Goal: Task Accomplishment & Management: Use online tool/utility

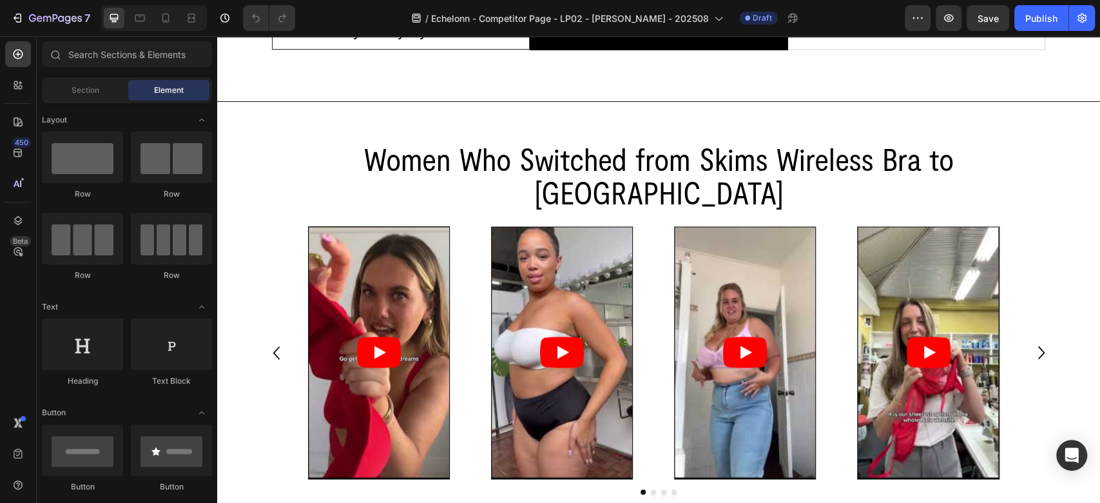
scroll to position [1432, 0]
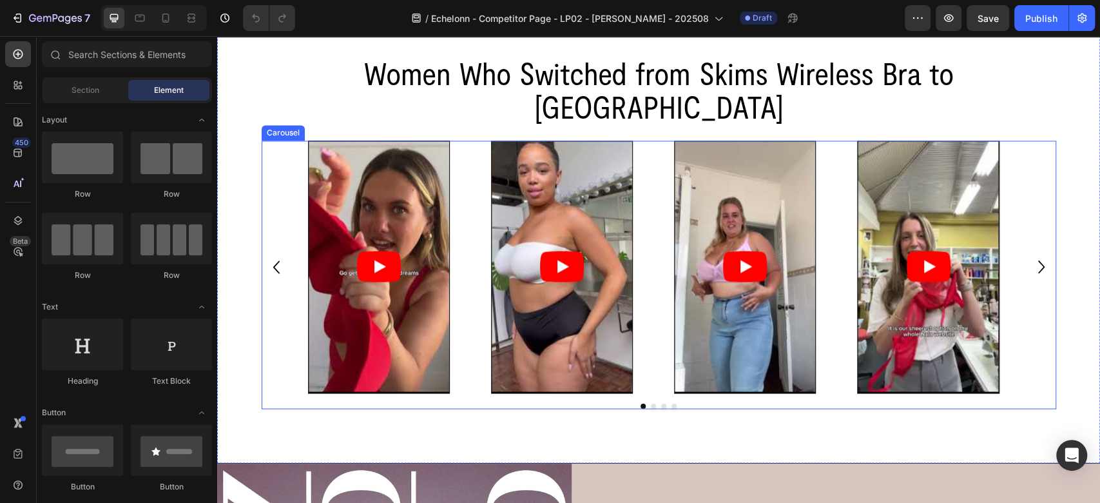
click at [278, 149] on div "Video Row Video Row Video Row Video Row" at bounding box center [659, 267] width 795 height 253
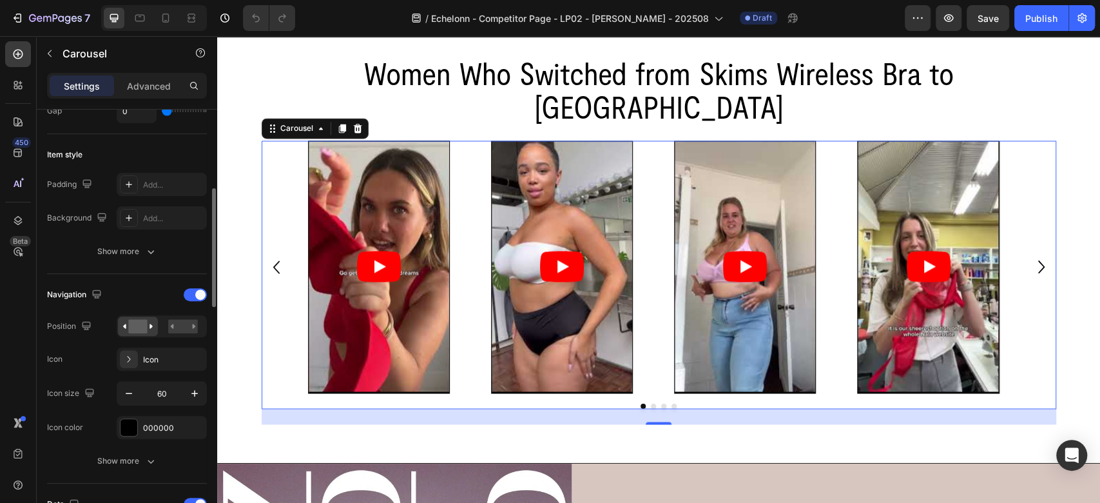
scroll to position [429, 0]
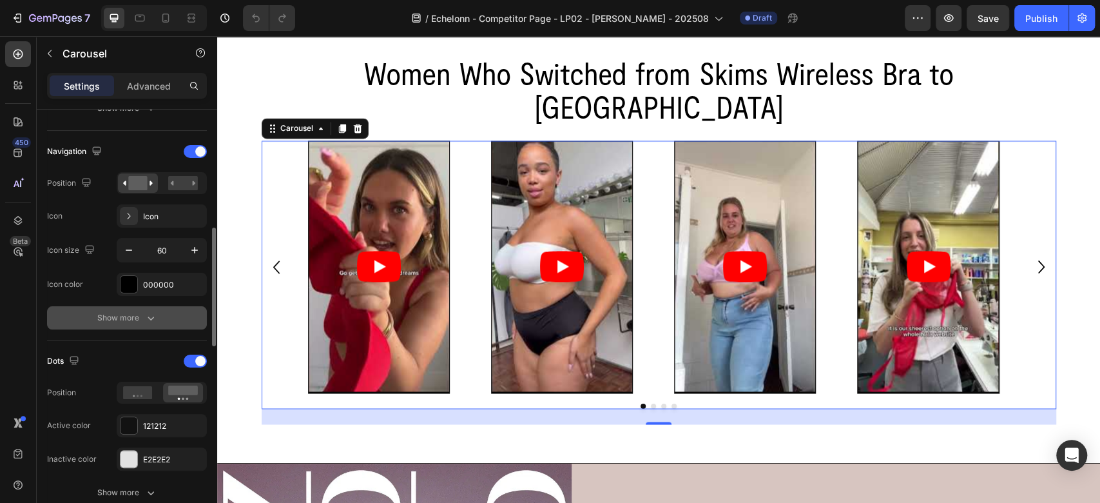
click at [145, 316] on icon "button" at bounding box center [150, 317] width 13 height 13
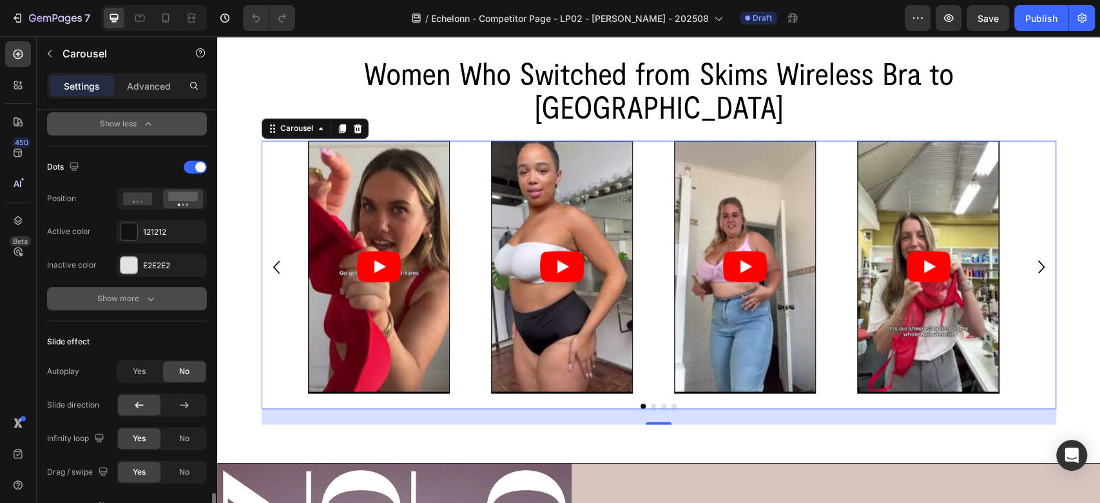
scroll to position [1002, 0]
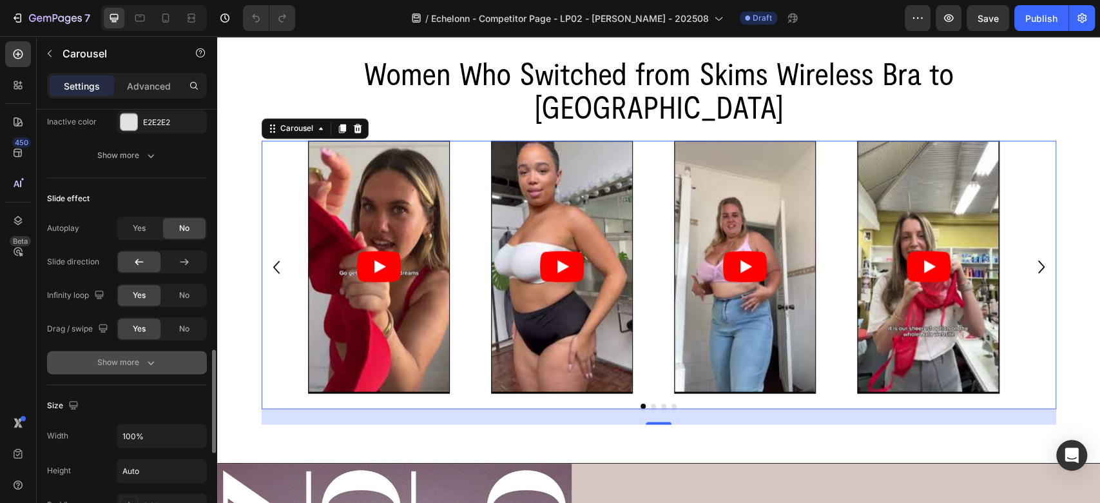
click at [146, 363] on icon "button" at bounding box center [150, 362] width 13 height 13
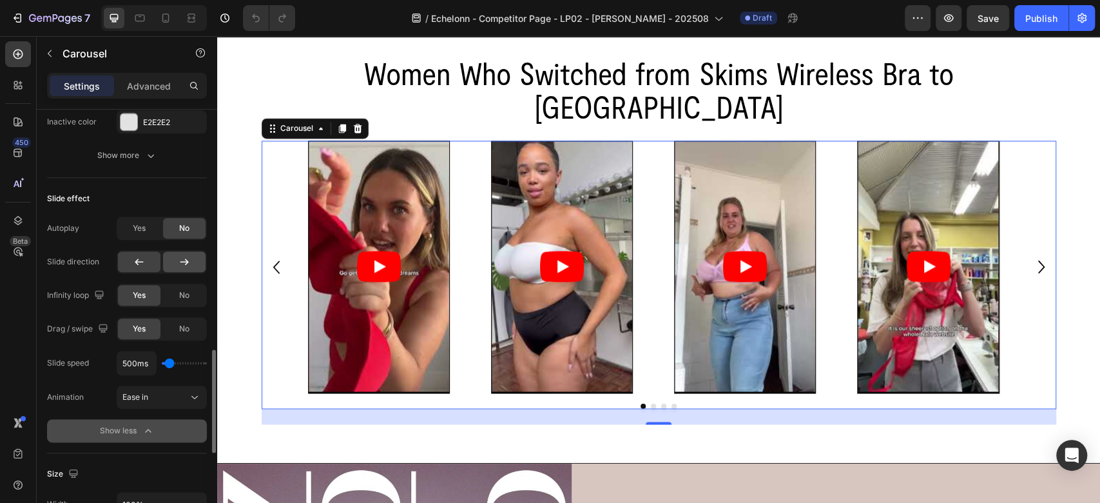
click at [184, 255] on icon at bounding box center [184, 261] width 13 height 13
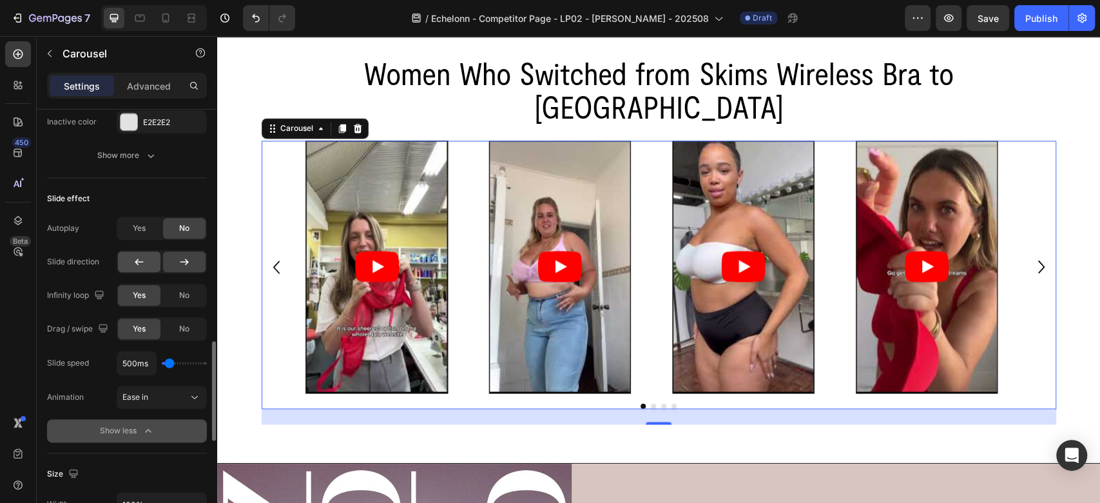
click at [153, 255] on div at bounding box center [139, 261] width 43 height 21
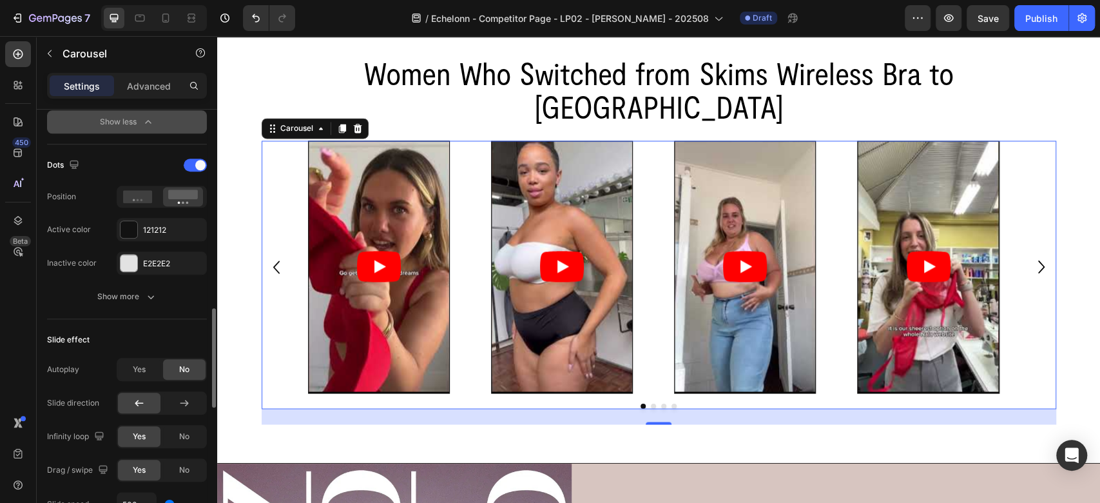
scroll to position [432, 0]
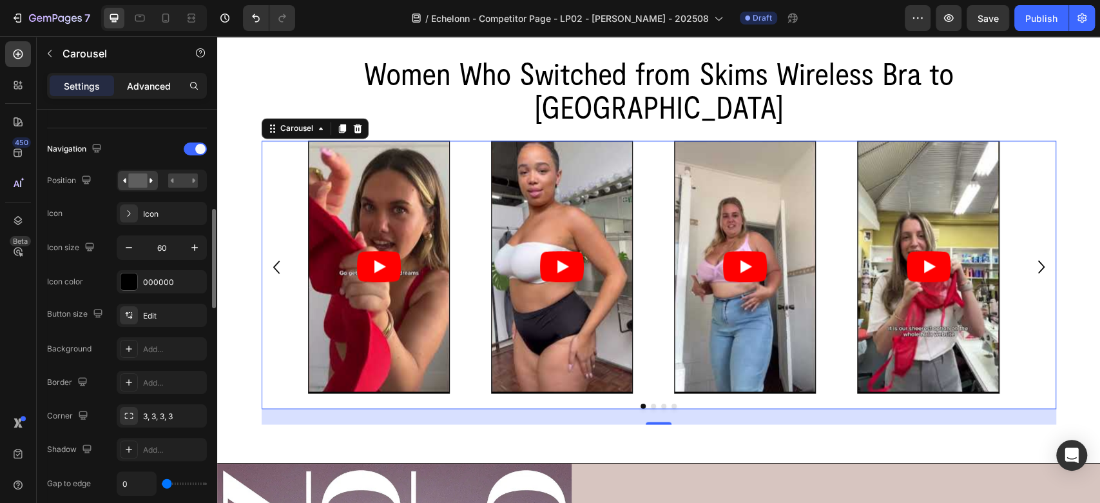
click at [150, 90] on p "Advanced" at bounding box center [149, 86] width 44 height 14
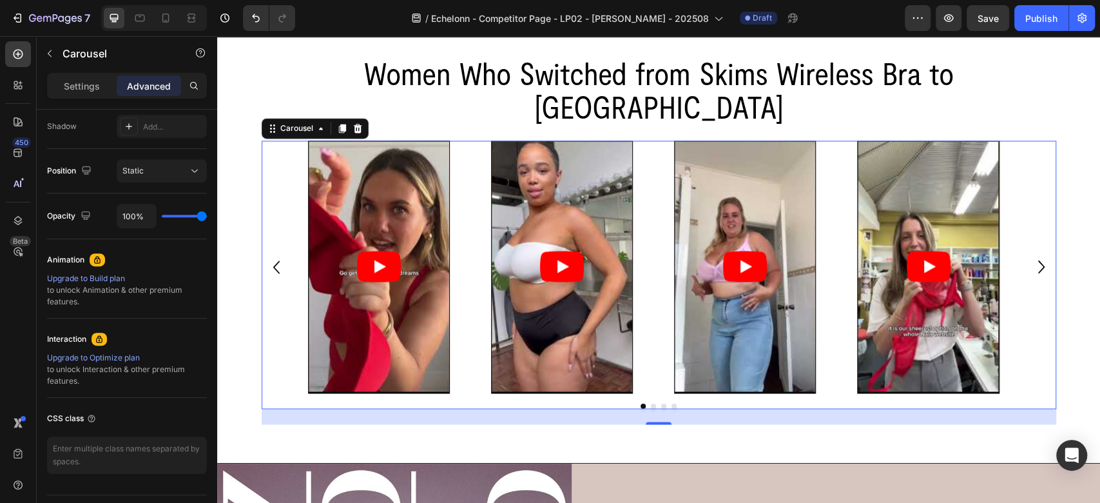
scroll to position [0, 0]
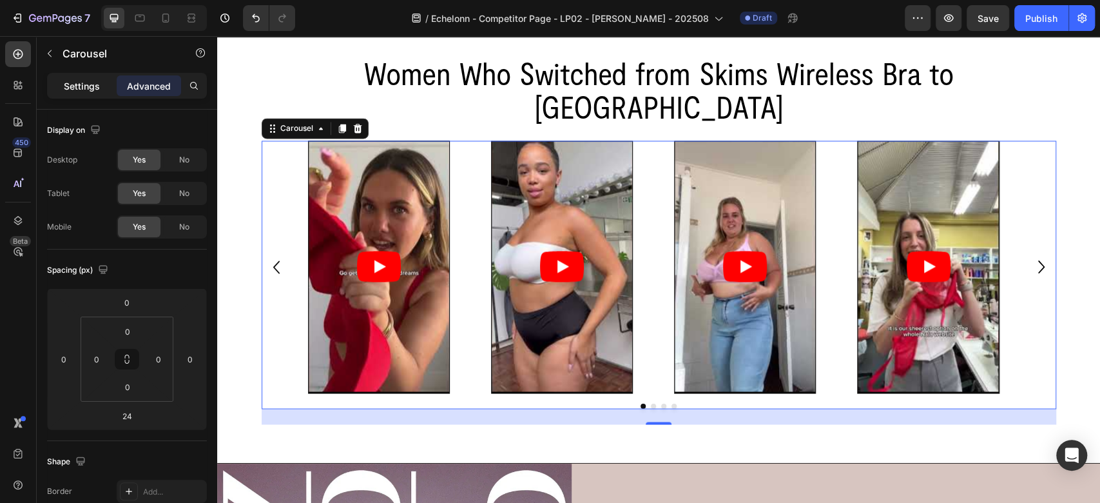
click at [81, 90] on p "Settings" at bounding box center [82, 86] width 36 height 14
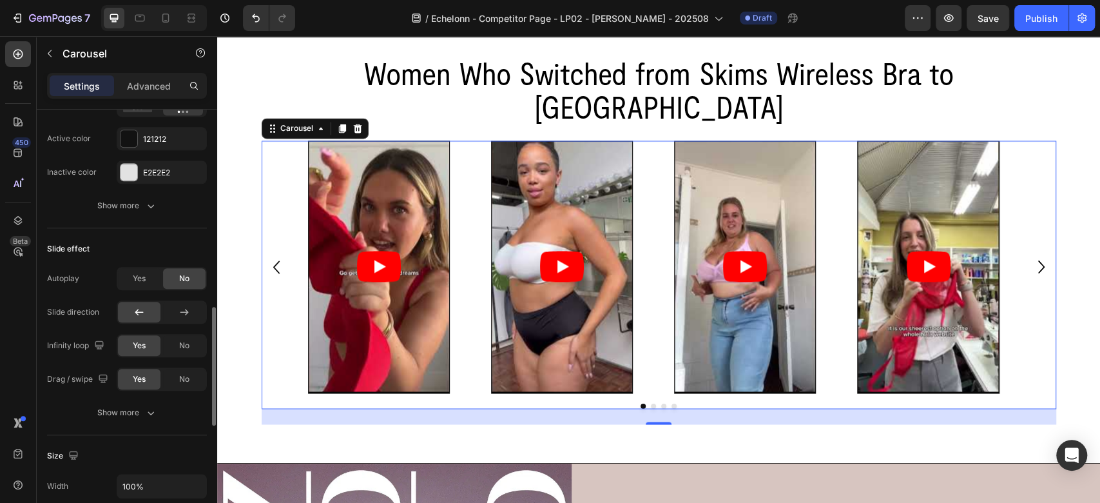
scroll to position [859, 0]
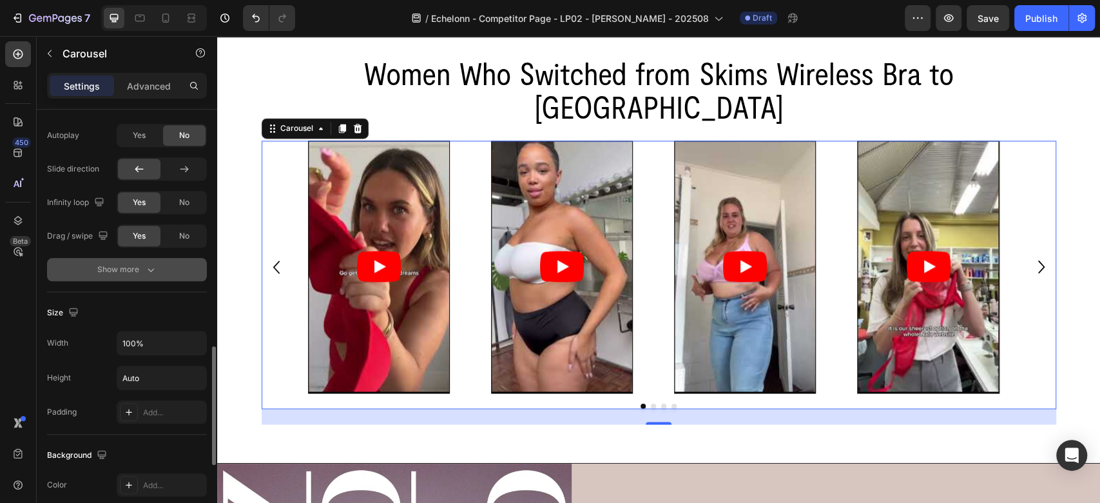
click at [120, 264] on div "Show more" at bounding box center [127, 269] width 60 height 13
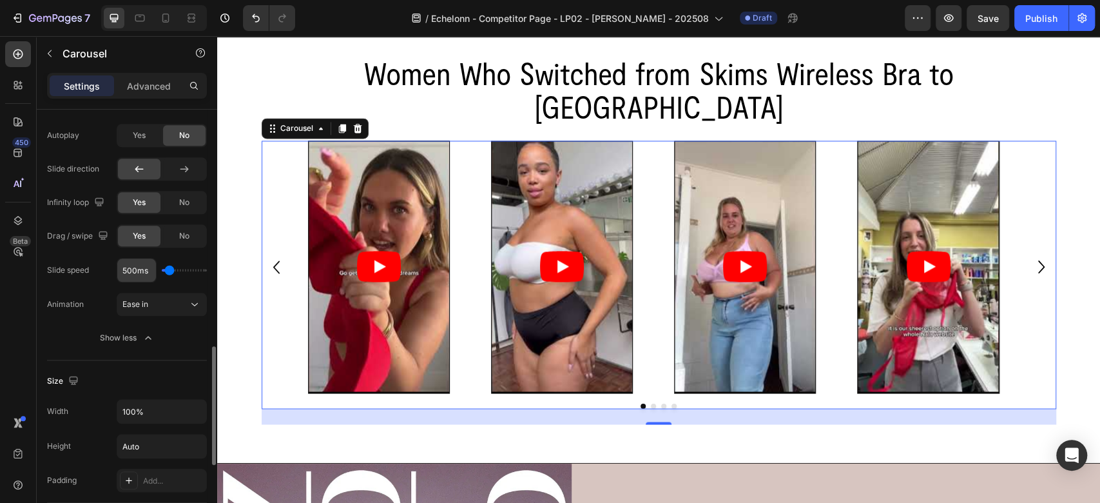
scroll to position [1002, 0]
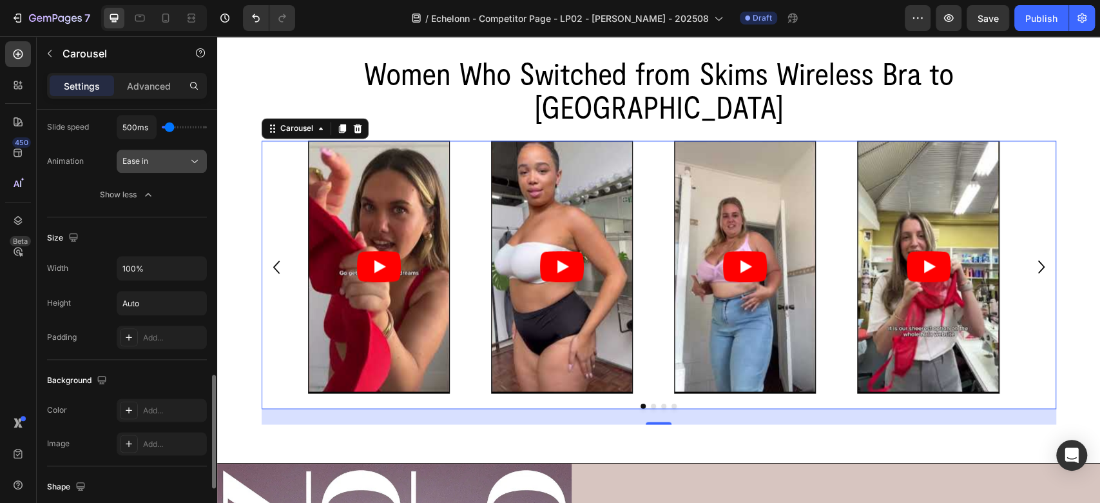
click at [150, 161] on div "Ease in" at bounding box center [155, 161] width 66 height 12
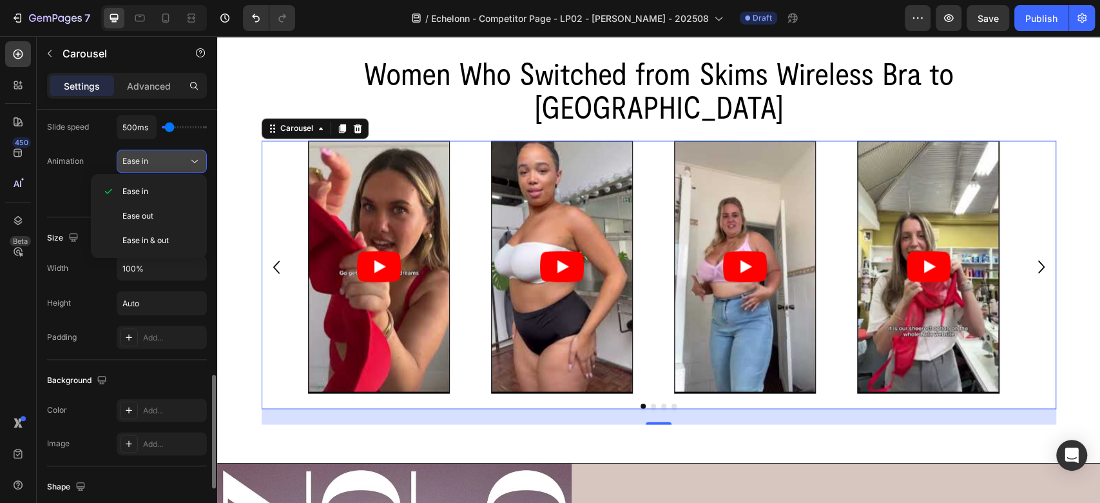
click at [150, 161] on div "Ease in" at bounding box center [155, 161] width 66 height 12
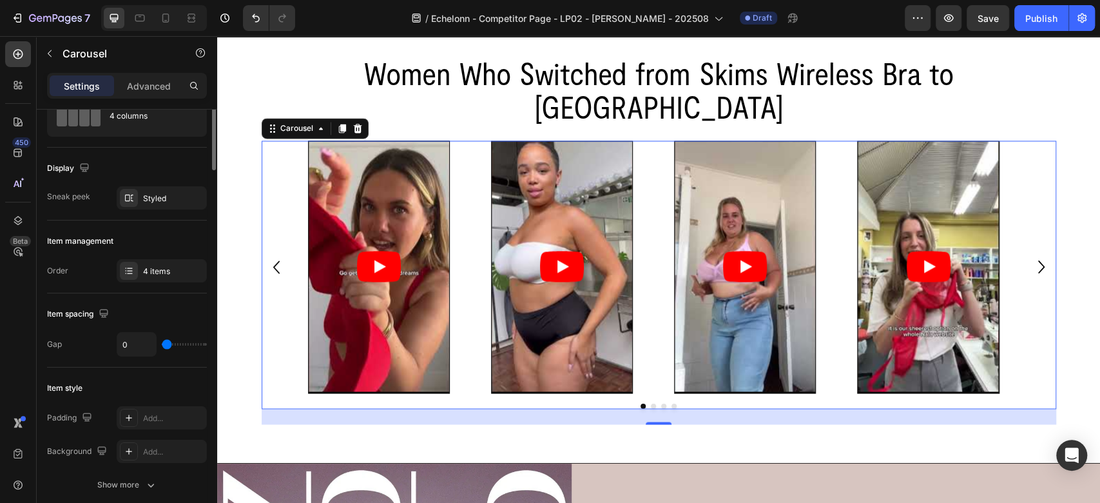
scroll to position [0, 0]
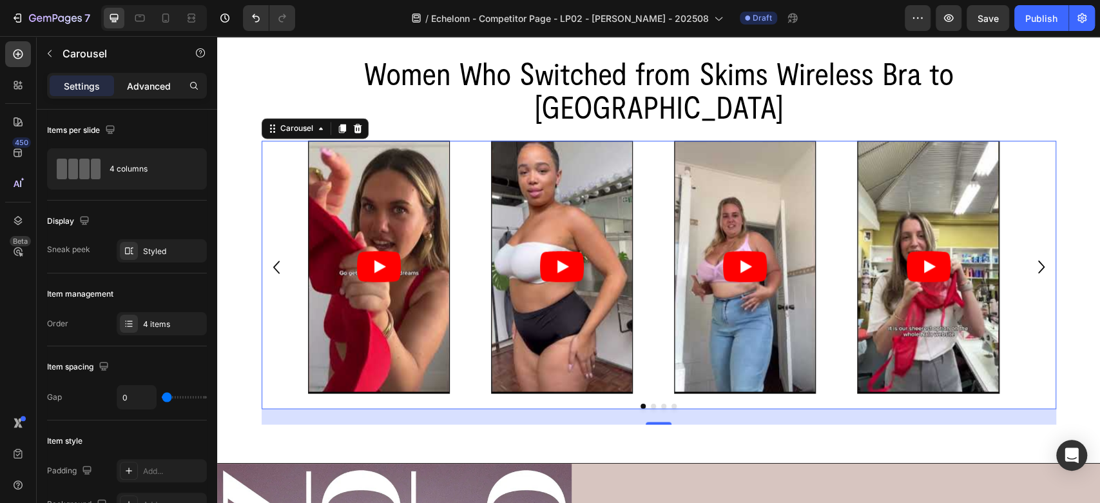
click at [148, 86] on p "Advanced" at bounding box center [149, 86] width 44 height 14
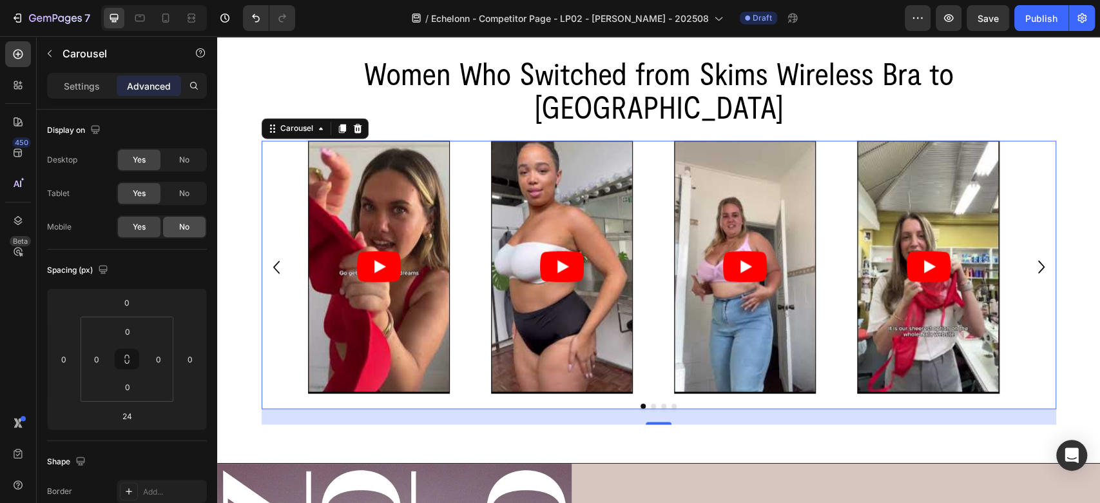
scroll to position [464, 0]
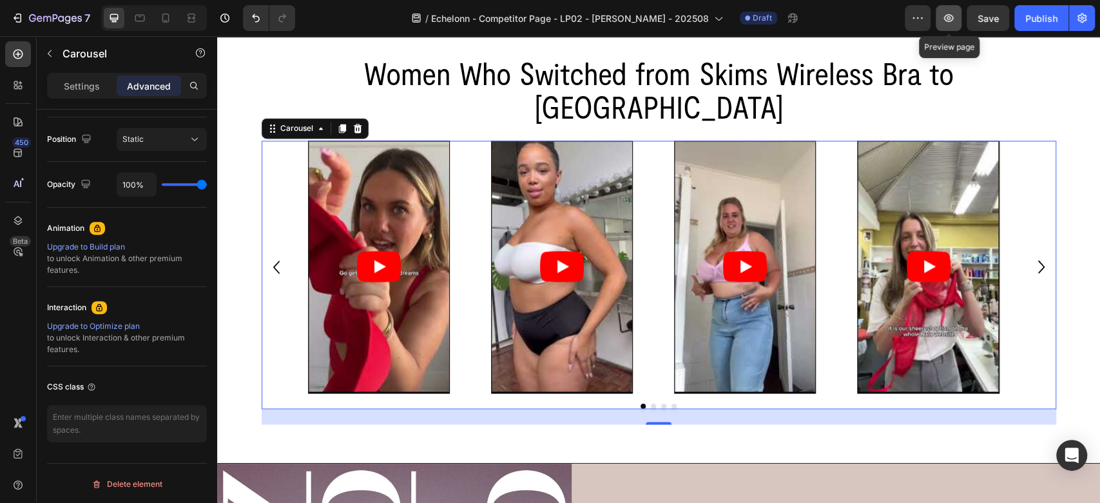
click at [950, 22] on icon "button" at bounding box center [949, 18] width 13 height 13
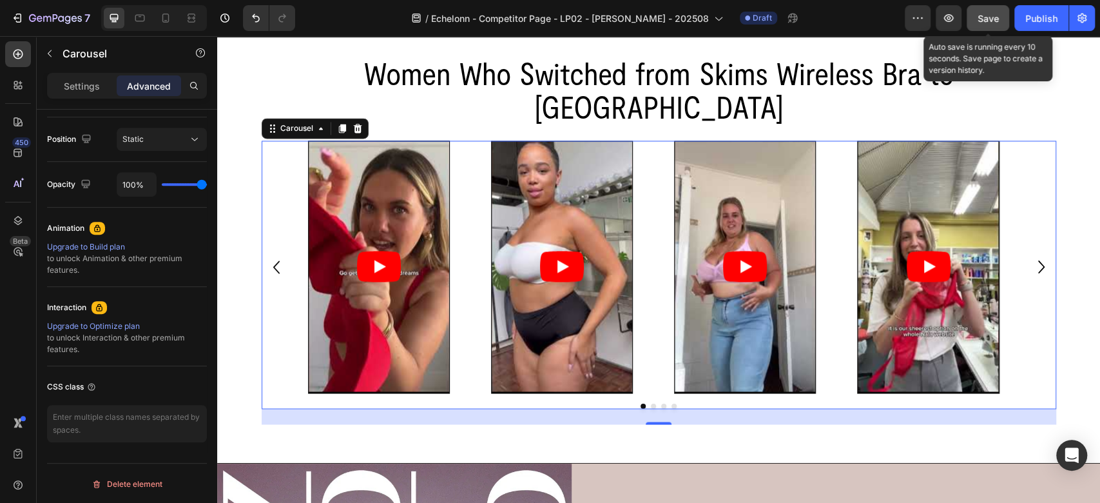
click at [1001, 15] on button "Save" at bounding box center [988, 18] width 43 height 26
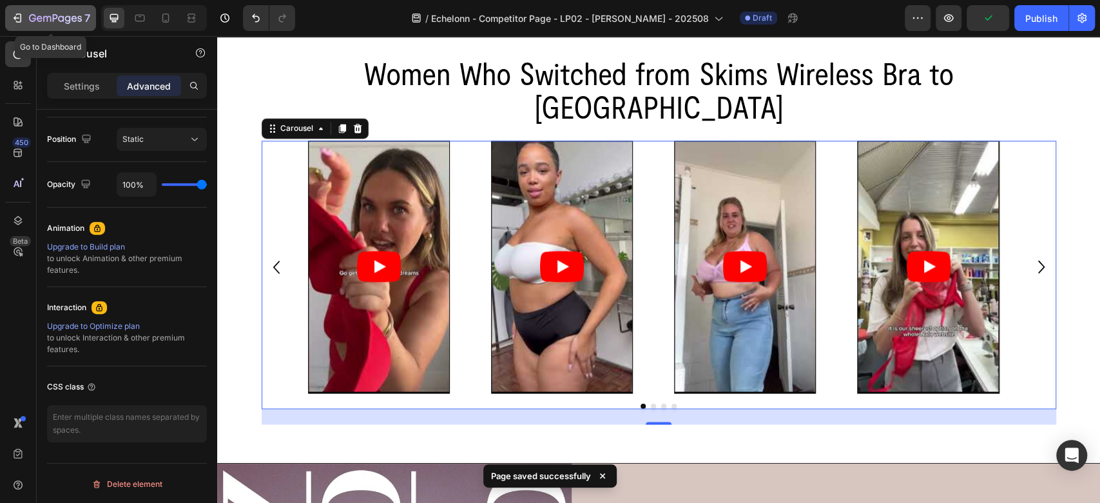
click at [60, 18] on icon "button" at bounding box center [55, 19] width 53 height 11
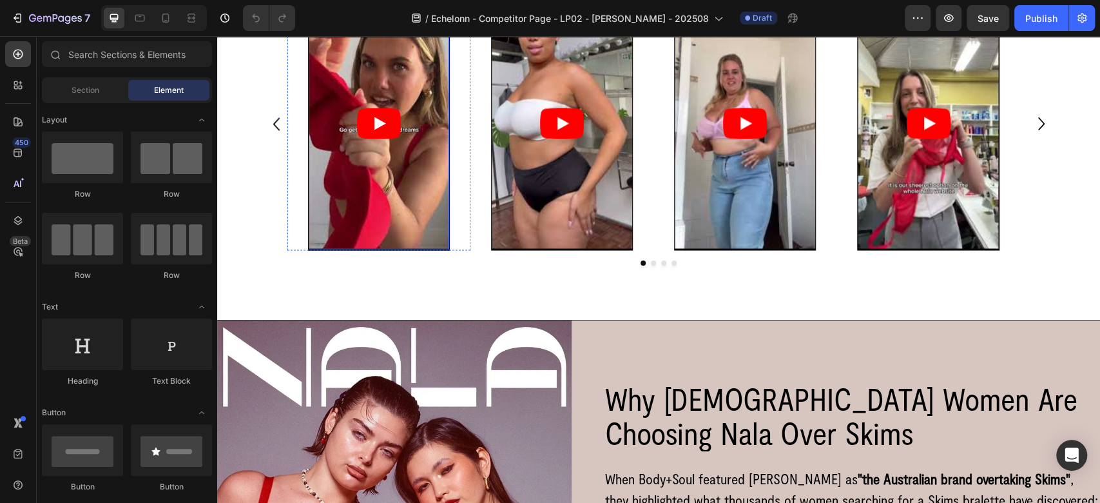
scroll to position [1432, 0]
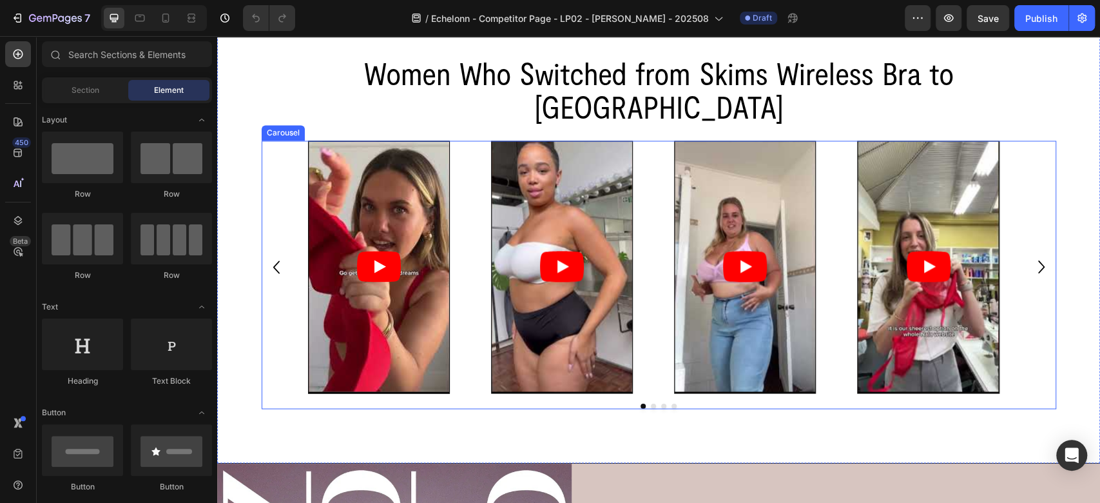
click at [268, 170] on div "Video Row Video Row Video Row Video Row" at bounding box center [659, 267] width 795 height 253
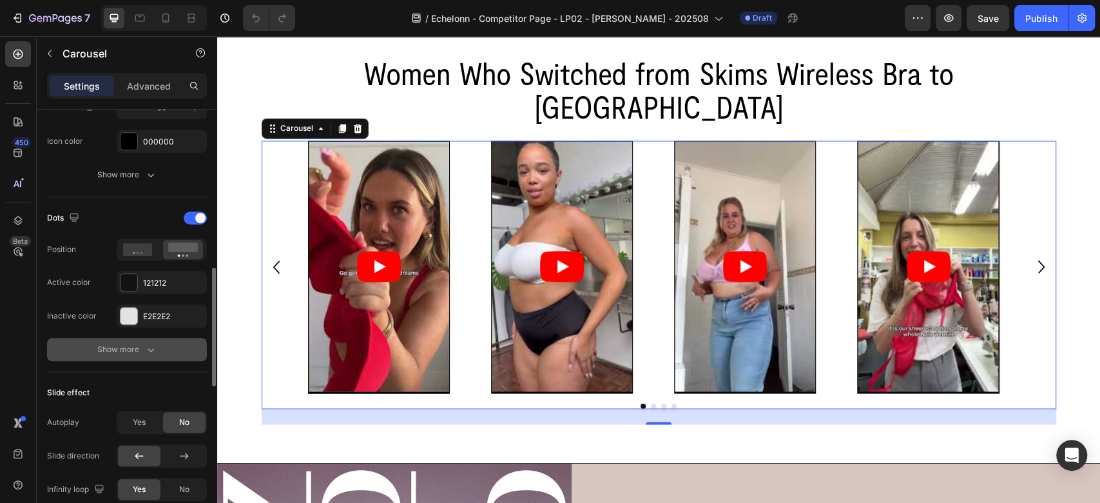
scroll to position [859, 0]
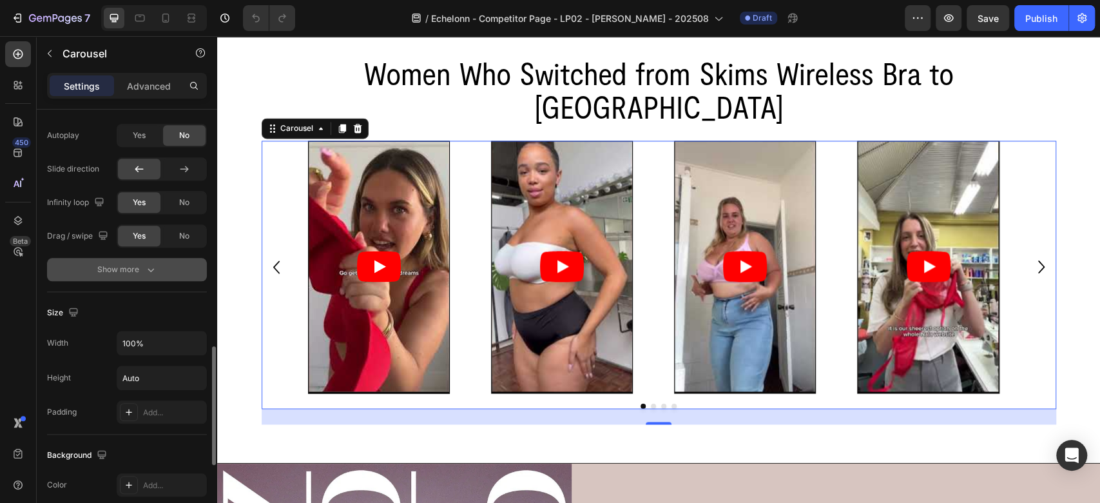
click at [108, 268] on div "Show more" at bounding box center [127, 269] width 60 height 13
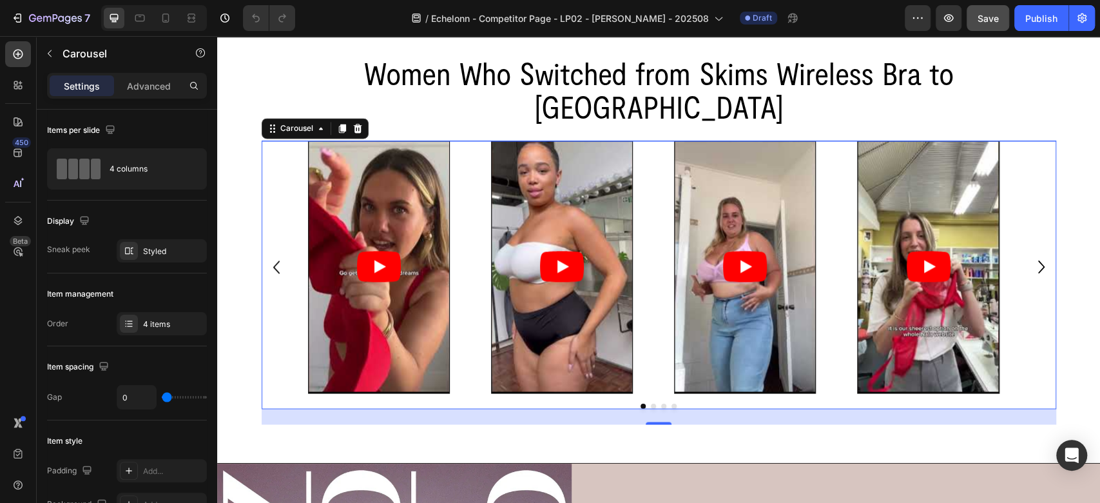
scroll to position [859, 0]
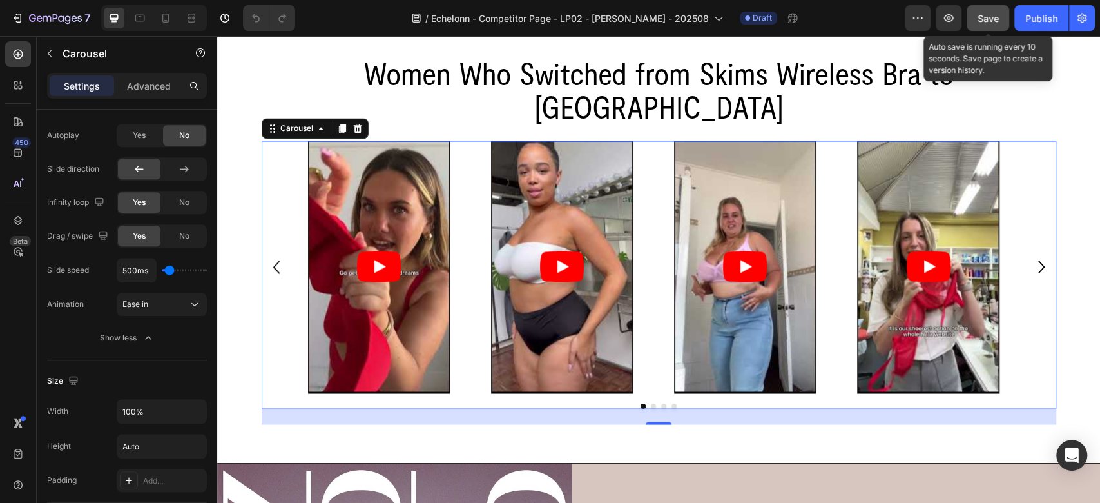
click at [1002, 12] on button "Save" at bounding box center [988, 18] width 43 height 26
